Goal: Transaction & Acquisition: Subscribe to service/newsletter

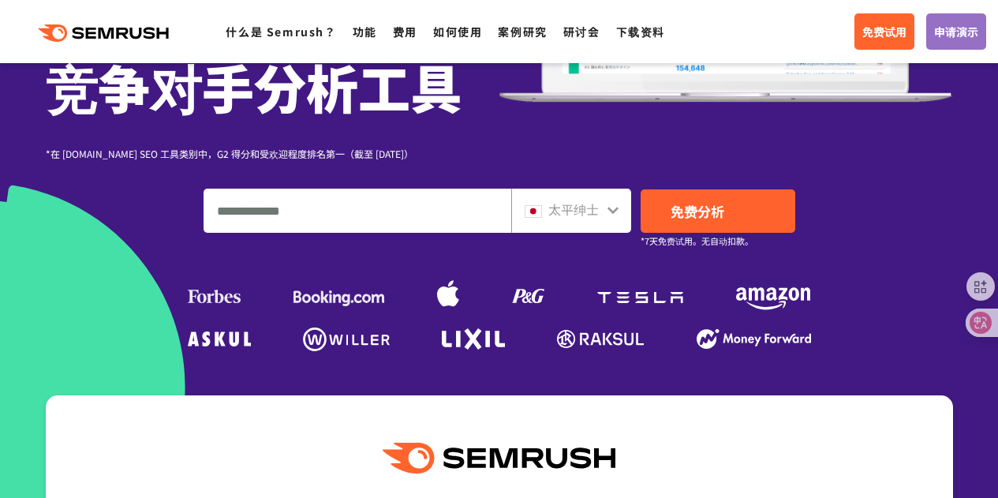
scroll to position [321, 0]
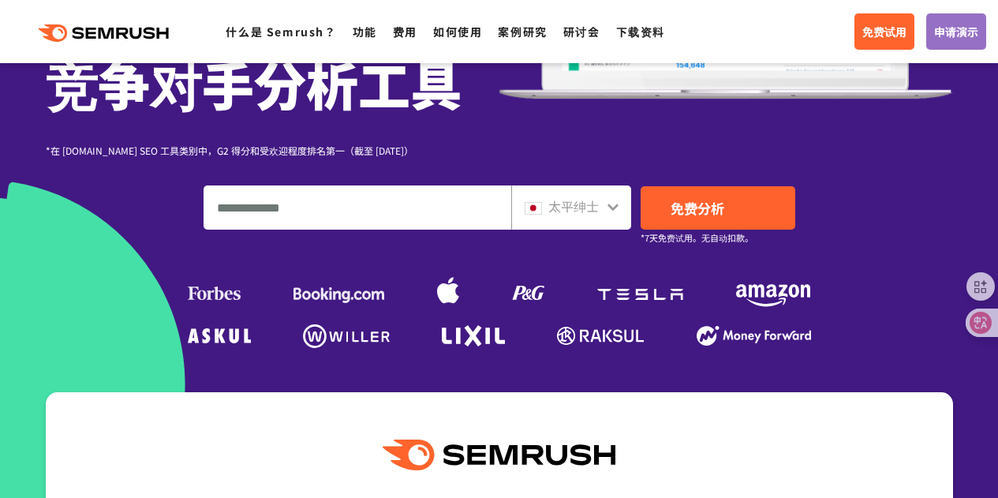
click at [383, 217] on input "输入域名、关键字或 URL" at bounding box center [357, 207] width 306 height 43
click at [589, 193] on div "太平绅士" at bounding box center [571, 207] width 120 height 44
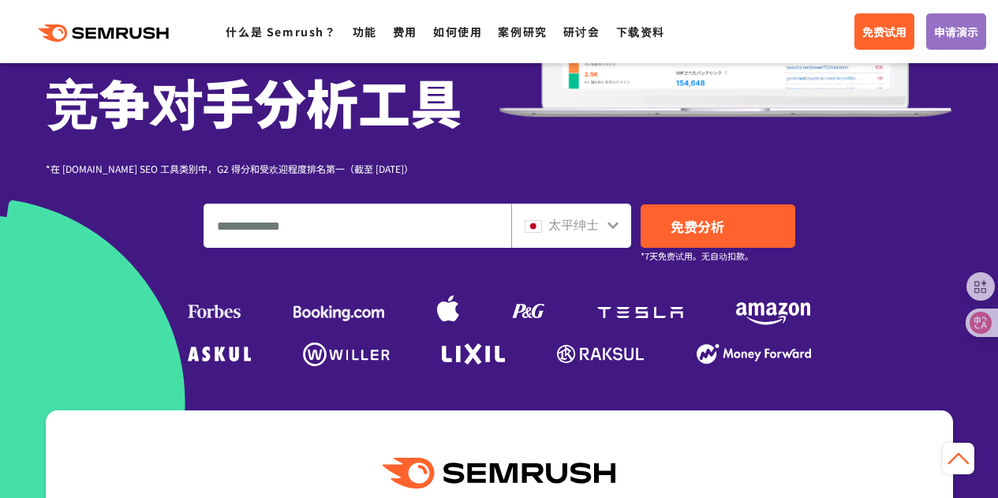
scroll to position [163, 0]
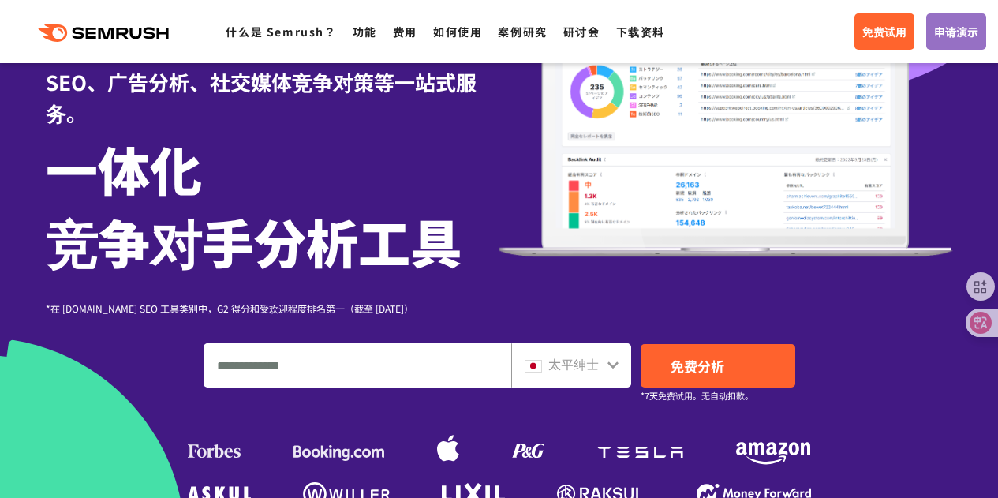
click at [366, 370] on input "输入域名、关键字或 URL" at bounding box center [357, 365] width 306 height 43
click at [906, 19] on link "免费试用" at bounding box center [884, 31] width 60 height 36
click at [383, 359] on input "输入域名、关键字或 URL" at bounding box center [357, 365] width 306 height 43
click at [429, 365] on input "输入域名、关键字或 URL" at bounding box center [357, 365] width 306 height 43
